Goal: Information Seeking & Learning: Learn about a topic

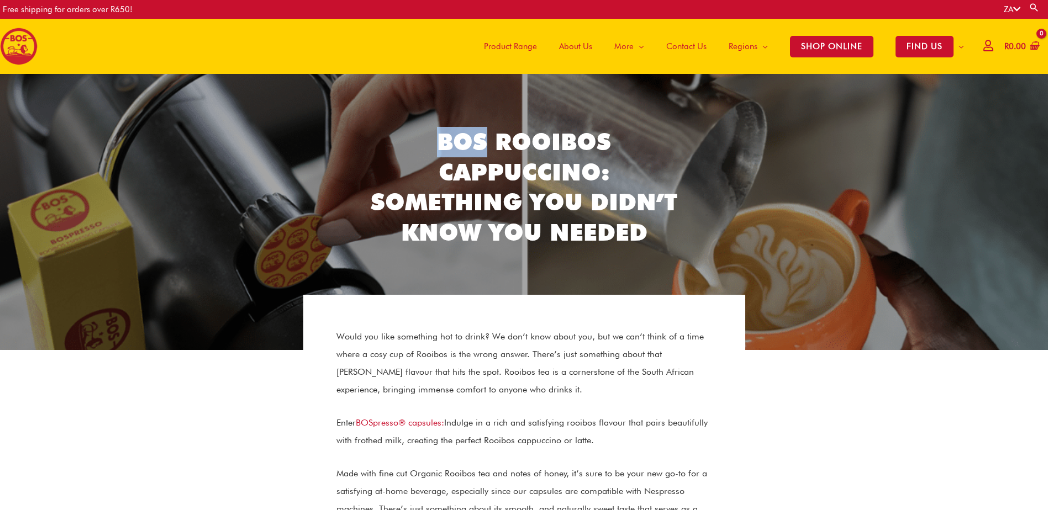
drag, startPoint x: 439, startPoint y: 139, endPoint x: 483, endPoint y: 134, distance: 45.0
click at [483, 134] on h2 "BOS Rooibos Cappuccino: Something You Didn’t Know You Needed" at bounding box center [524, 187] width 320 height 120
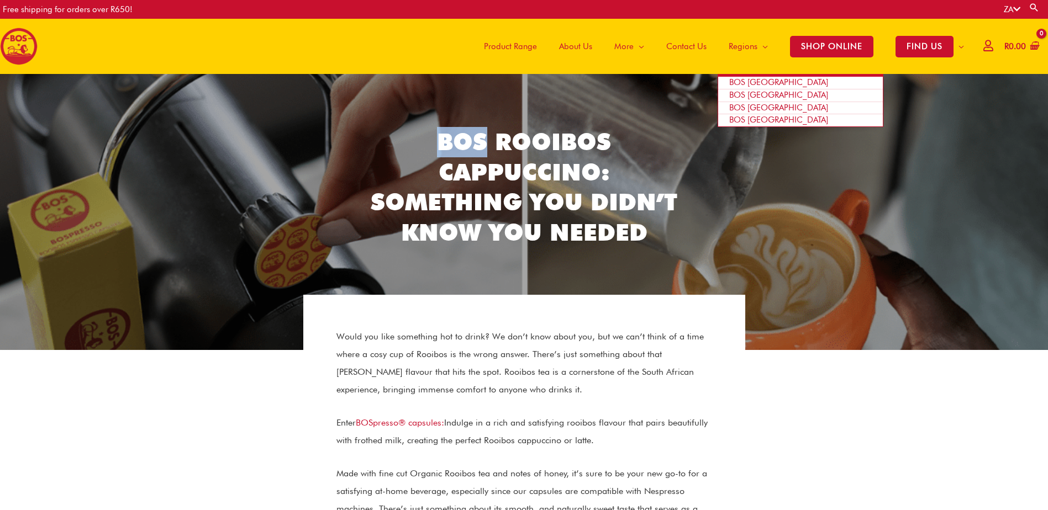
click at [759, 81] on span "BOS [GEOGRAPHIC_DATA]" at bounding box center [778, 82] width 99 height 10
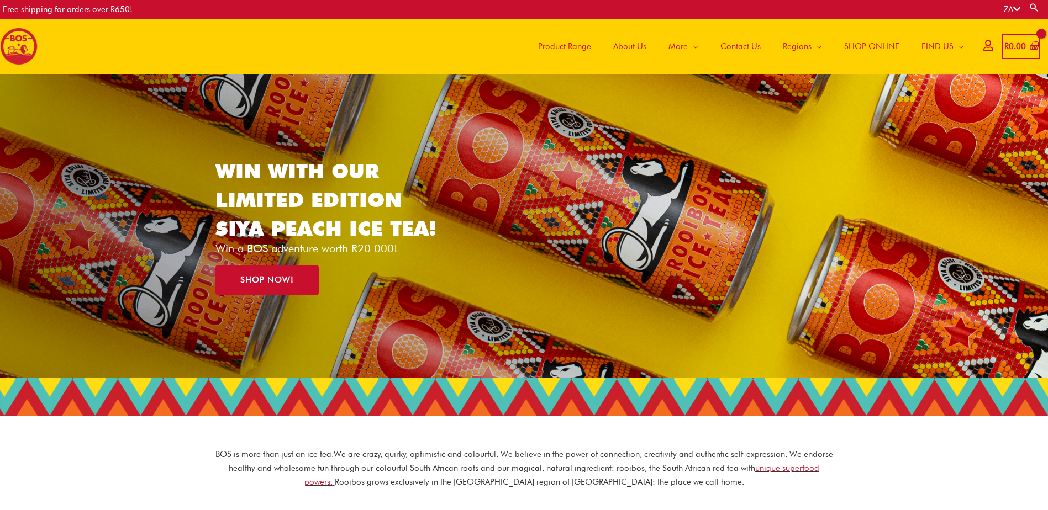
click at [631, 46] on span "About Us" at bounding box center [629, 46] width 33 height 33
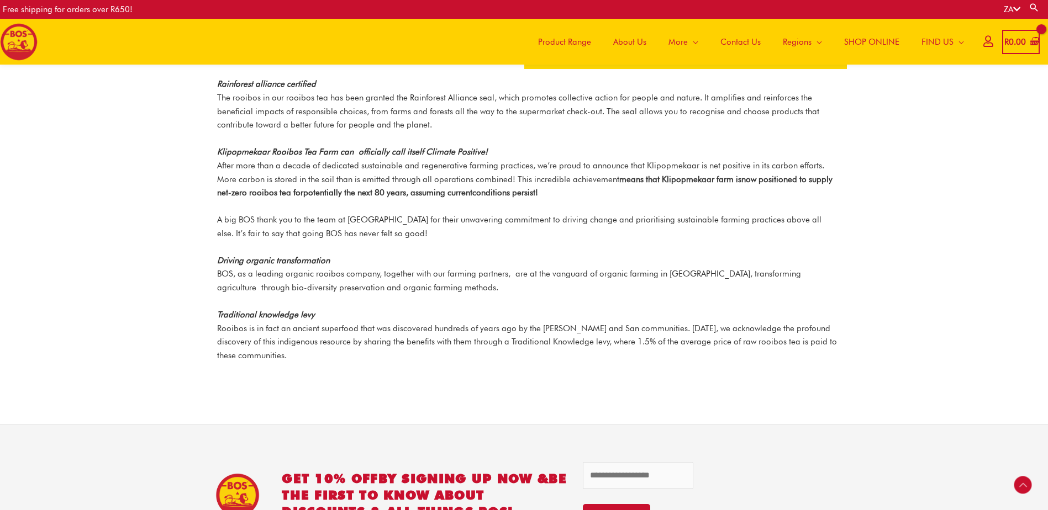
scroll to position [1430, 0]
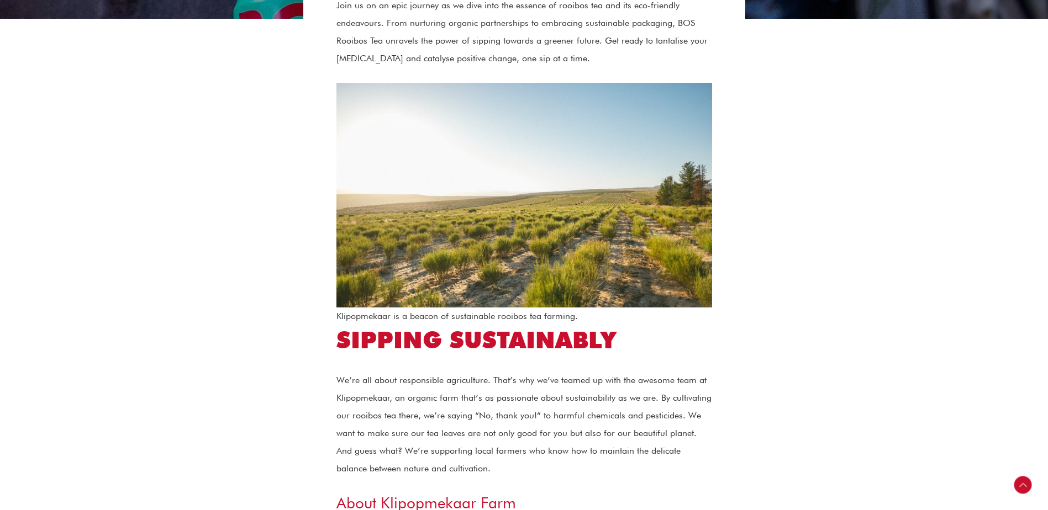
scroll to position [55, 0]
